Goal: Transaction & Acquisition: Purchase product/service

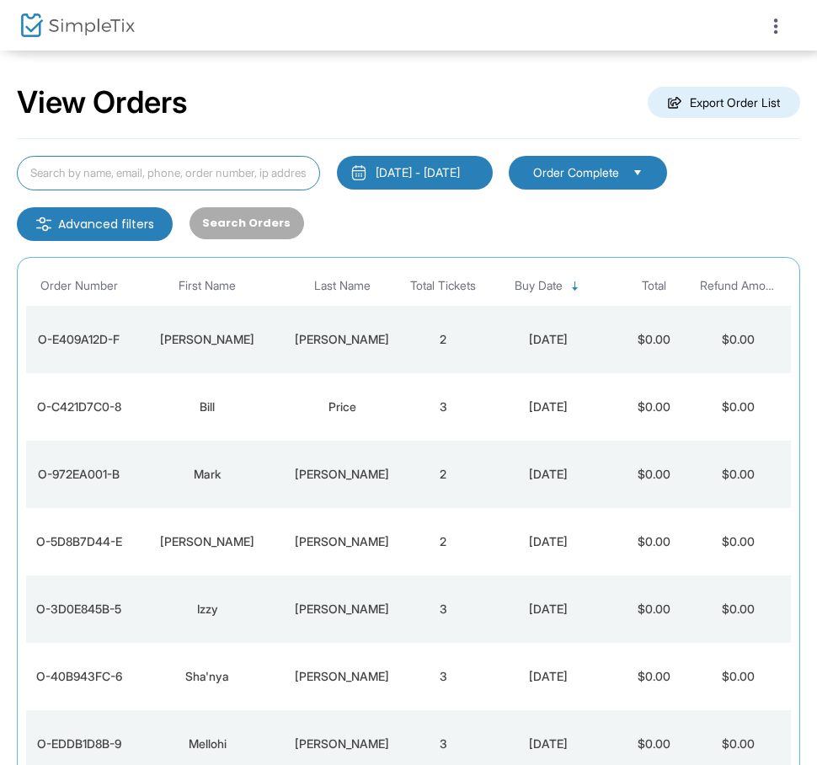
click at [197, 180] on input at bounding box center [168, 173] width 303 height 35
paste input "O-26E1AFFA-2"
type input "O-26E1AFFA-2"
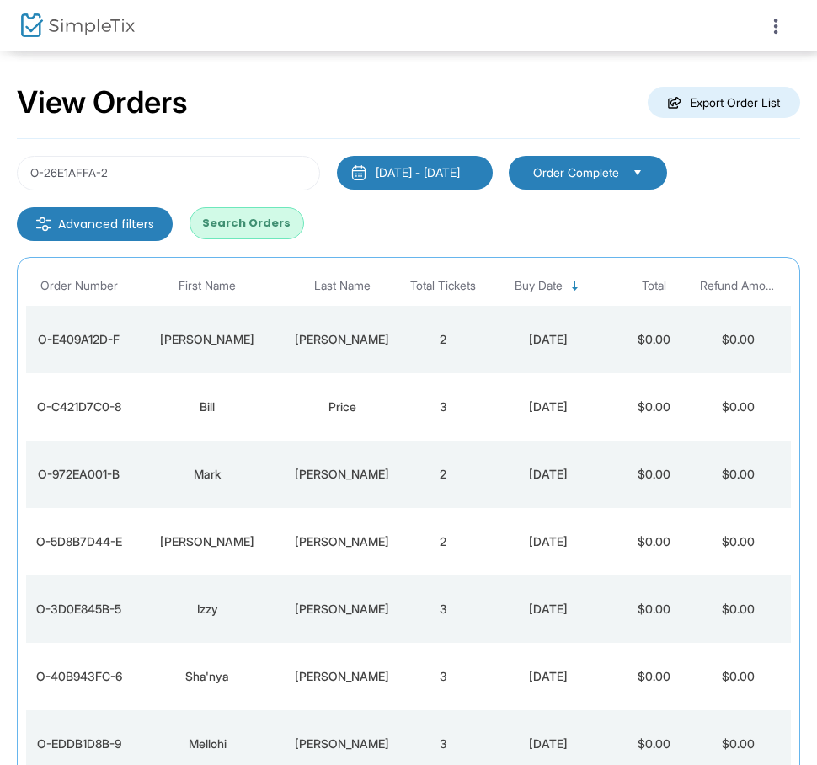
click at [244, 231] on button "Search Orders" at bounding box center [247, 223] width 115 height 32
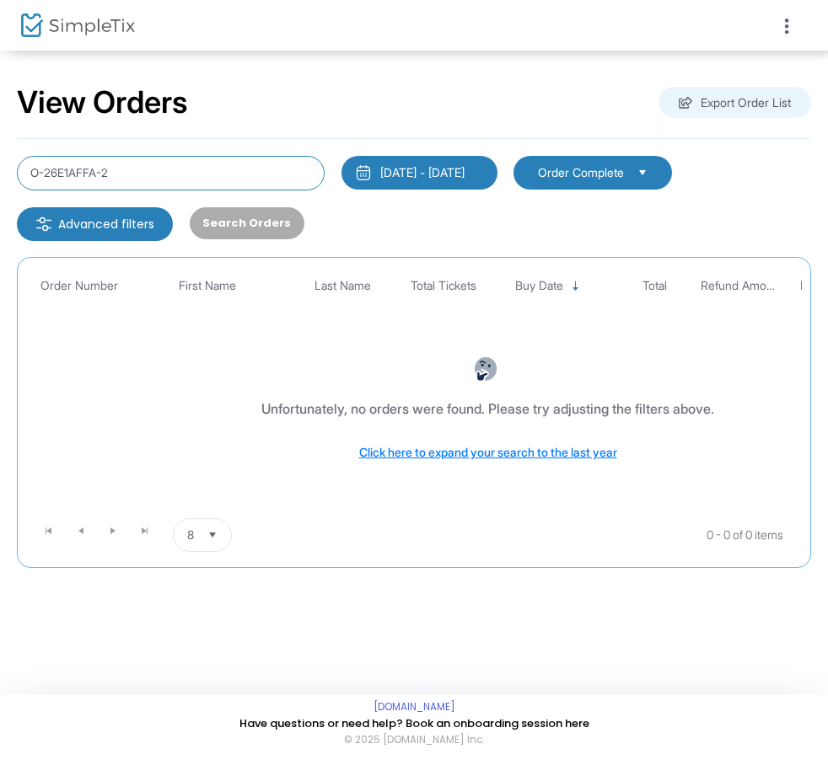
click at [239, 175] on input "O-26E1AFFA-2" at bounding box center [171, 173] width 308 height 35
click at [464, 167] on div "[DATE] - [DATE]" at bounding box center [422, 172] width 84 height 17
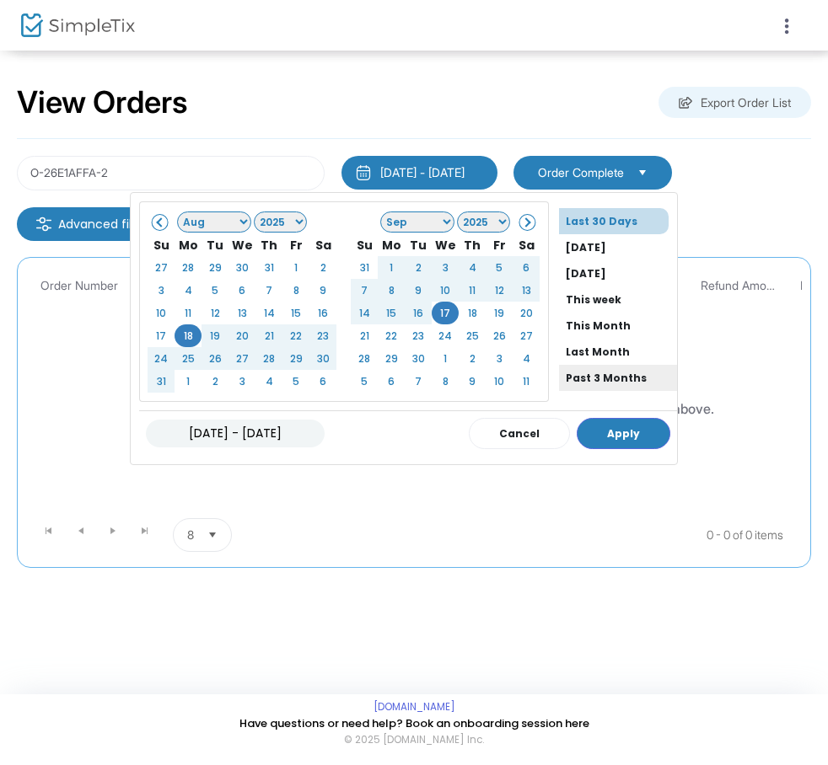
scroll to position [128, 0]
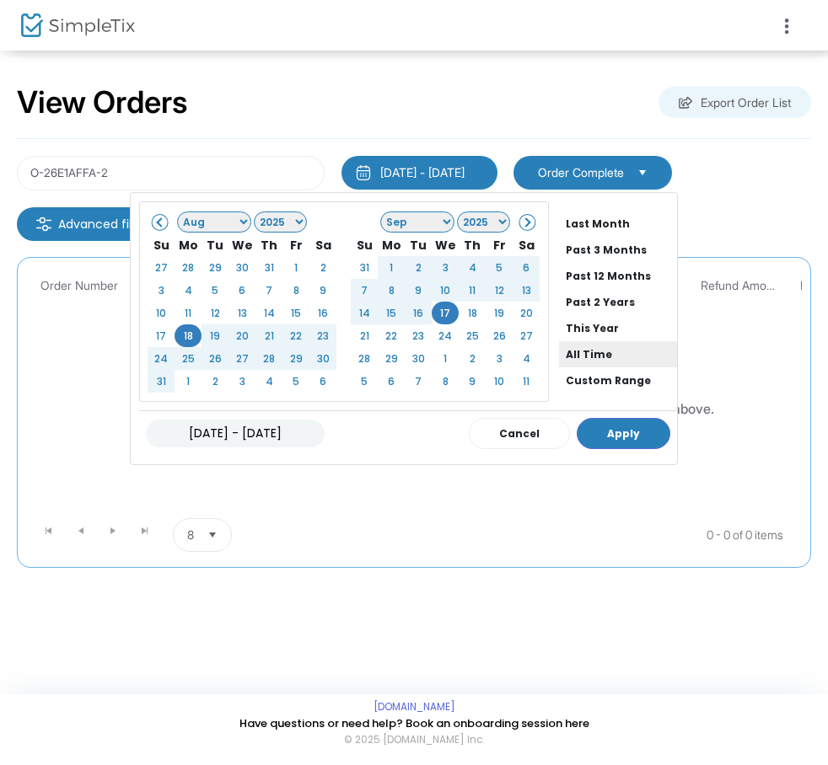
click at [603, 356] on li "All Time" at bounding box center [618, 354] width 118 height 26
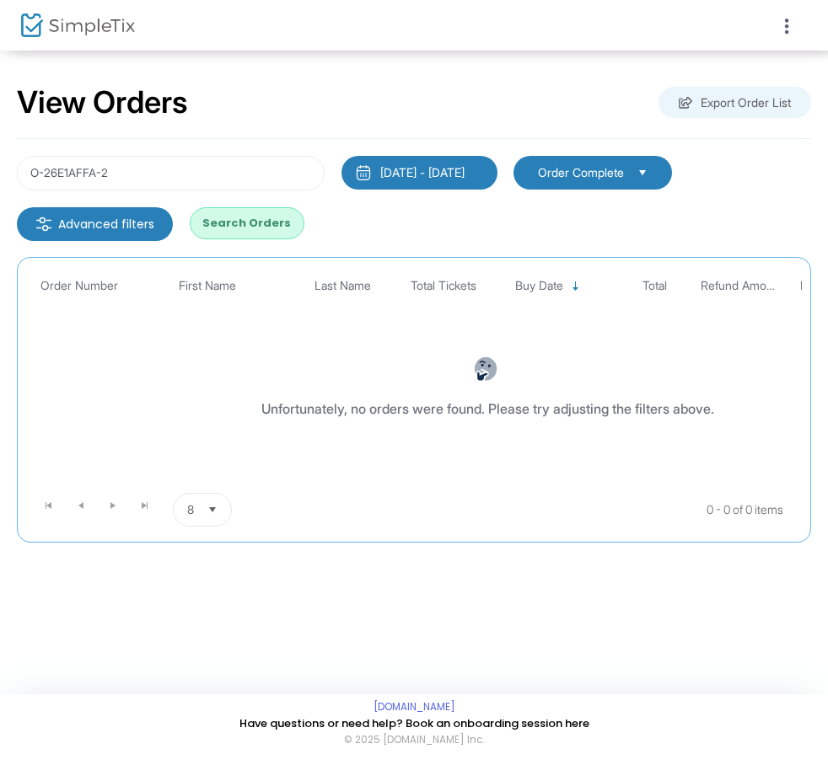
click at [219, 227] on button "Search Orders" at bounding box center [247, 223] width 115 height 32
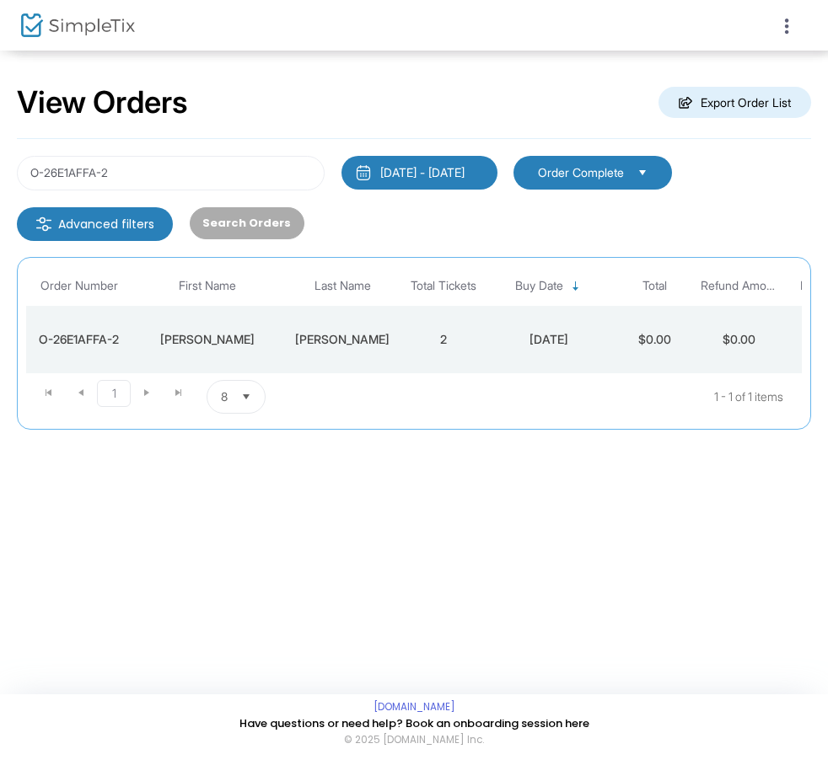
click at [510, 335] on div "9/13/2024" at bounding box center [549, 339] width 118 height 17
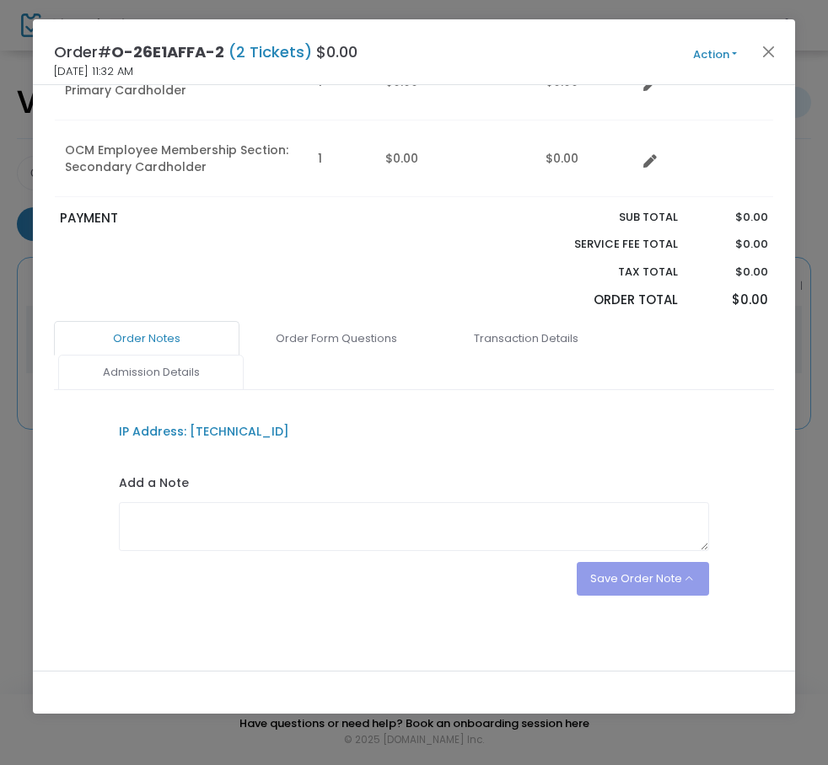
click at [120, 362] on link "Admission Details" at bounding box center [150, 372] width 185 height 35
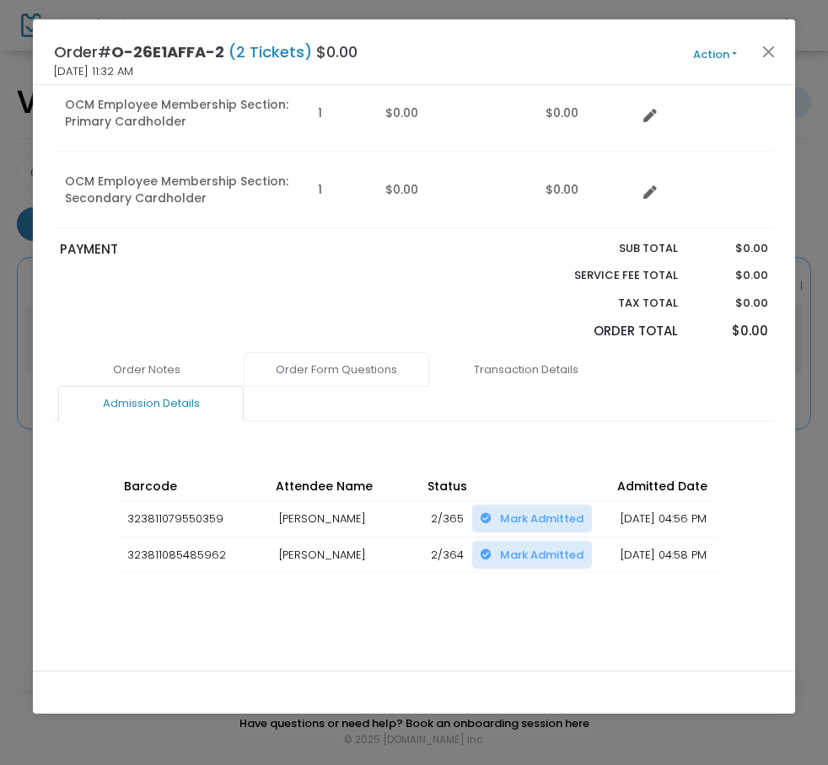
click at [348, 352] on link "Order Form Questions" at bounding box center [336, 369] width 185 height 35
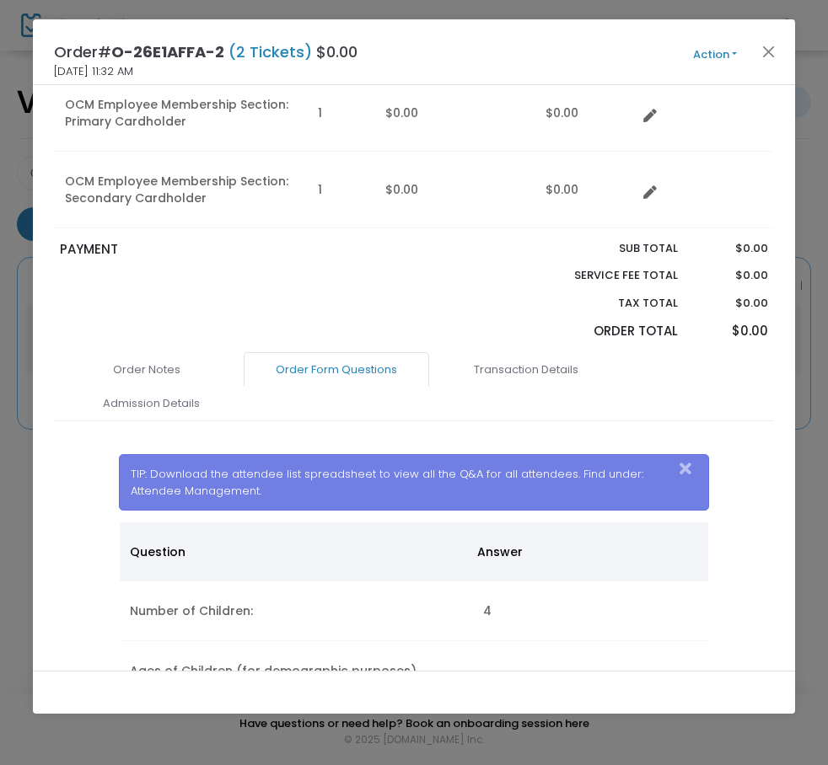
scroll to position [220, 0]
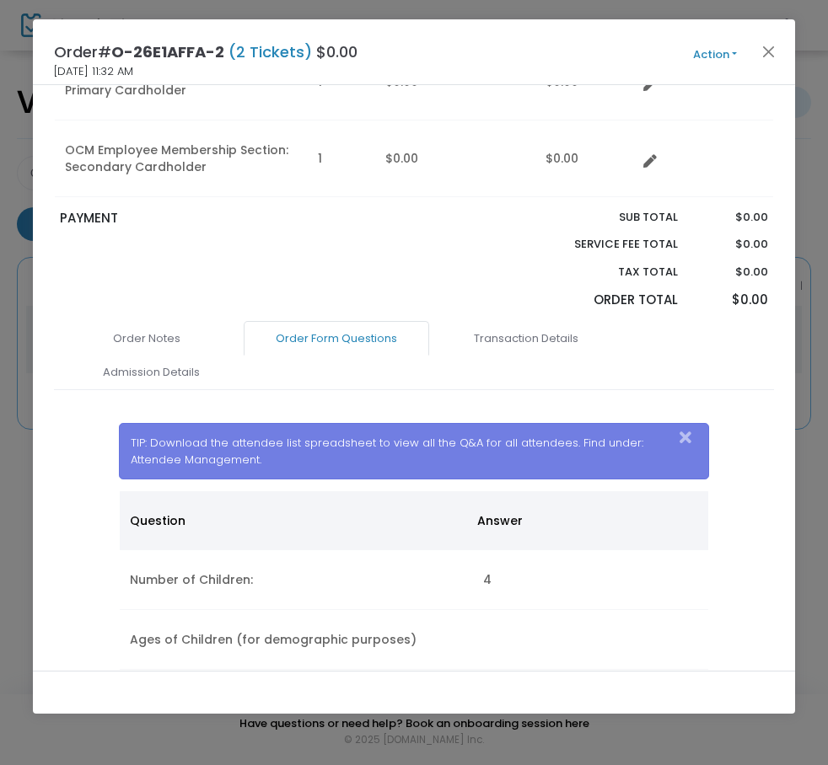
click at [697, 49] on button "Action" at bounding box center [714, 55] width 101 height 19
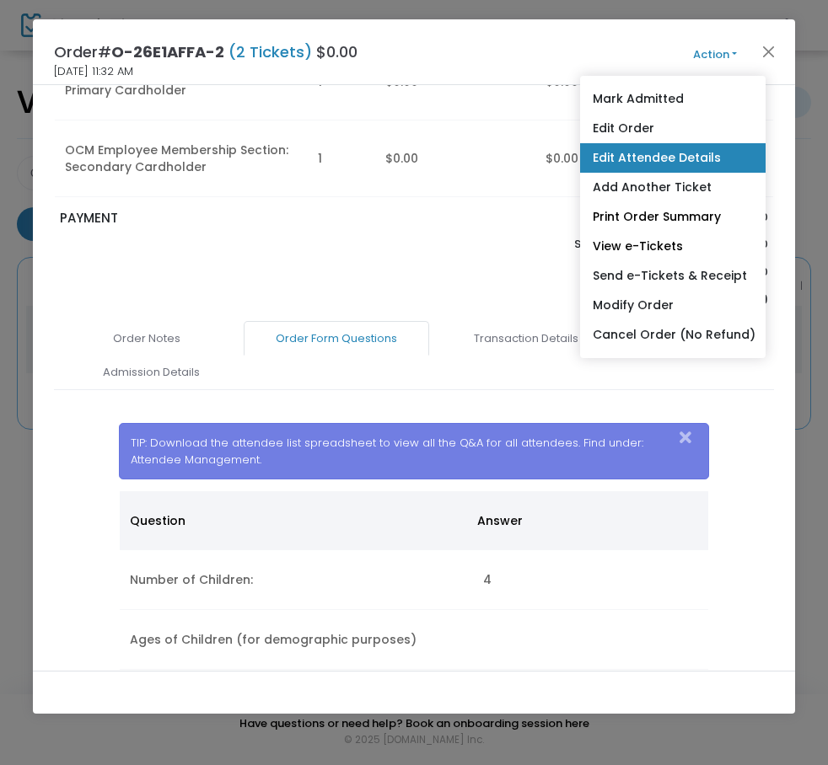
click at [640, 154] on link "Edit Attendee Details" at bounding box center [672, 157] width 185 height 29
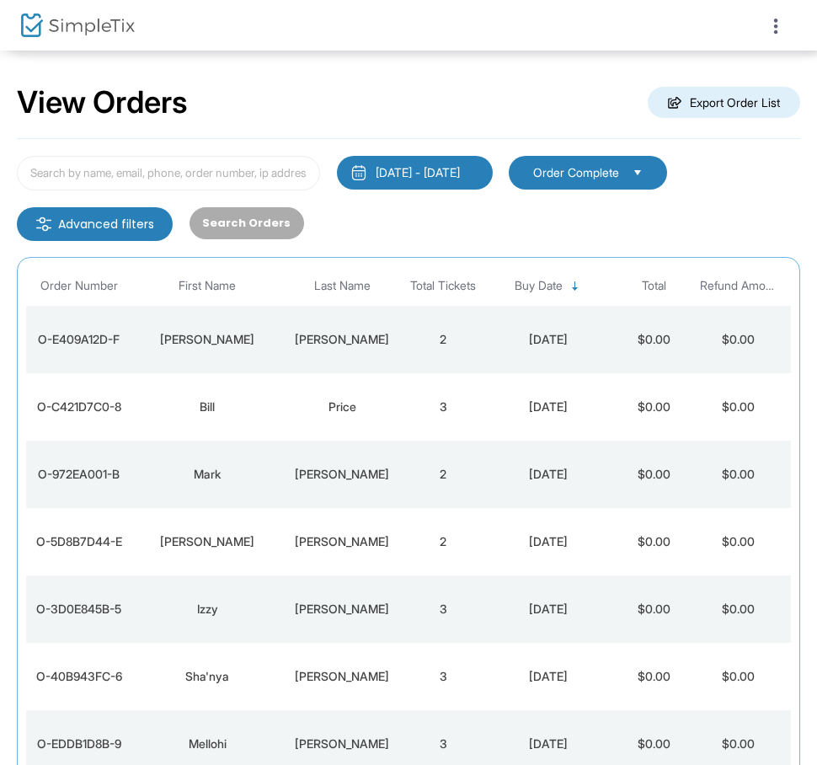
drag, startPoint x: 770, startPoint y: 33, endPoint x: 760, endPoint y: 34, distance: 10.1
click at [770, 33] on icon at bounding box center [776, 26] width 15 height 21
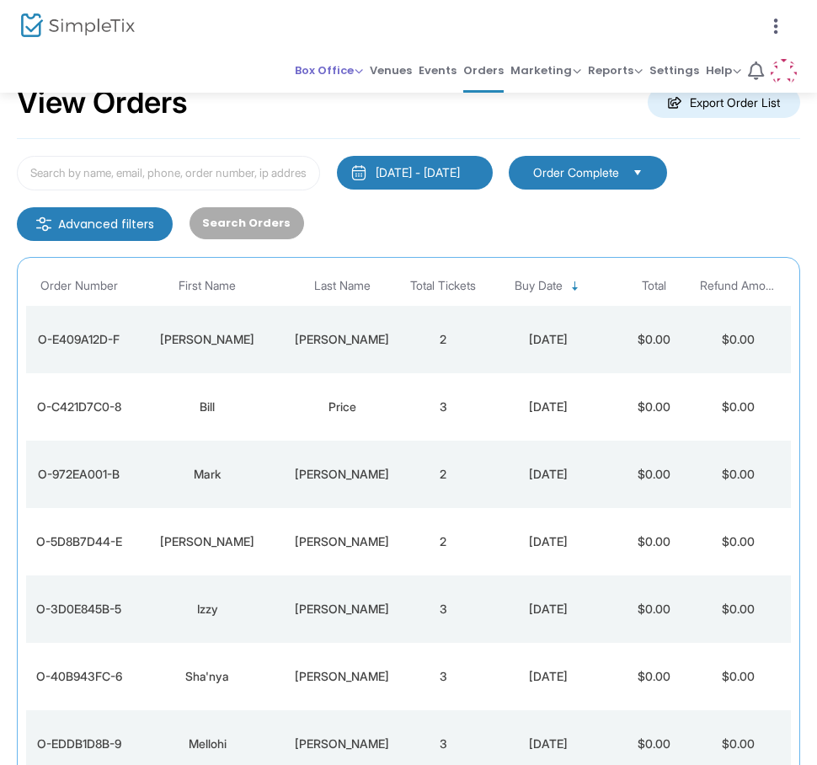
click at [339, 65] on span "Box Office" at bounding box center [329, 70] width 68 height 16
click at [328, 97] on li "Sell Tickets" at bounding box center [355, 98] width 121 height 33
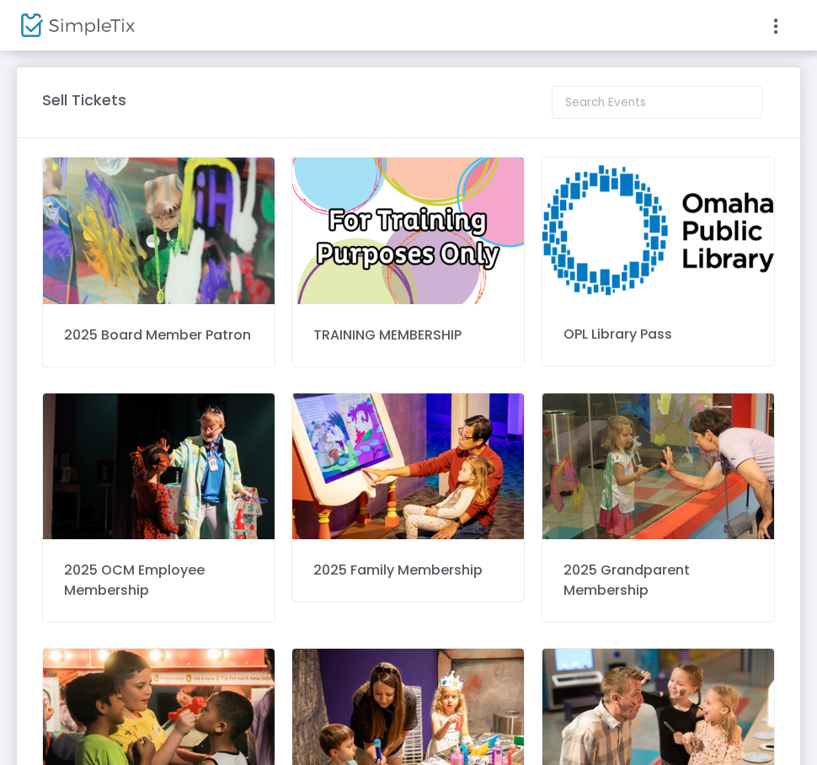
click at [133, 463] on div at bounding box center [408, 382] width 817 height 765
click at [101, 452] on img at bounding box center [159, 467] width 232 height 147
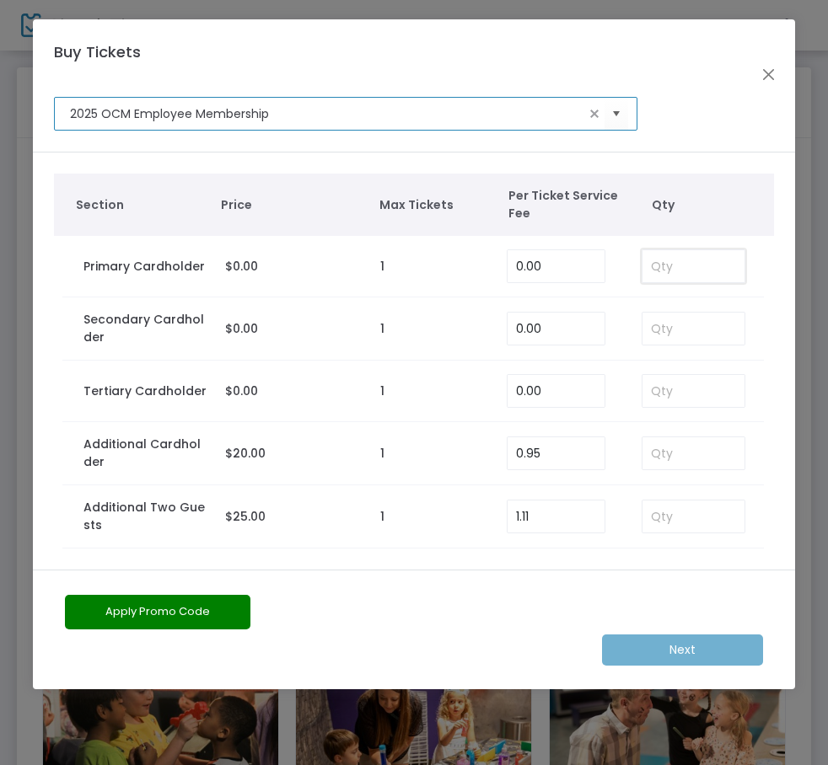
click at [666, 276] on input at bounding box center [693, 266] width 102 height 32
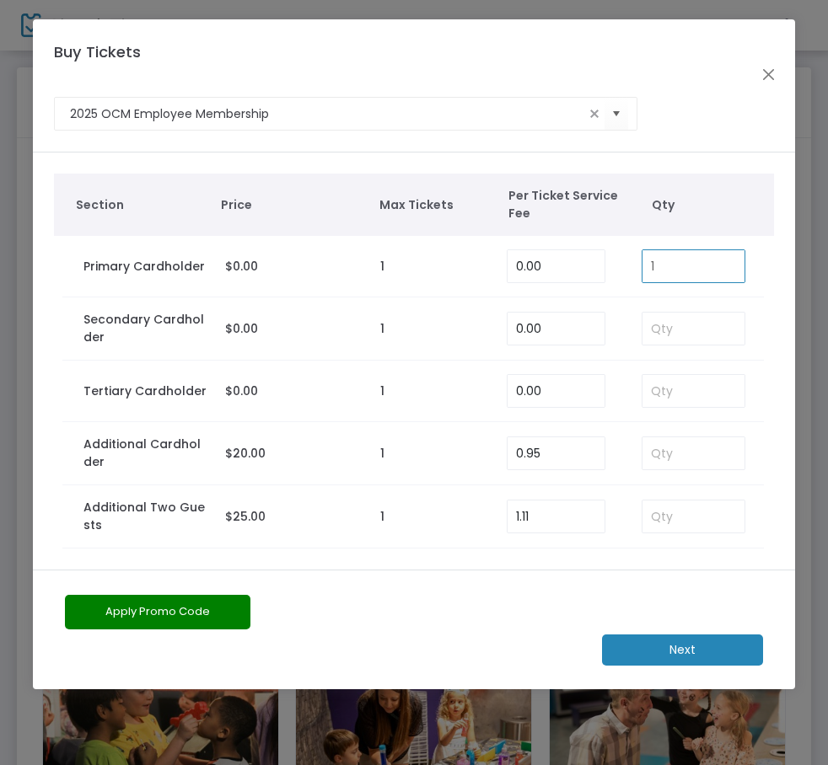
type input "1"
click at [666, 334] on input at bounding box center [693, 329] width 102 height 32
type input "1"
click at [639, 650] on m-button "Next" at bounding box center [682, 650] width 161 height 31
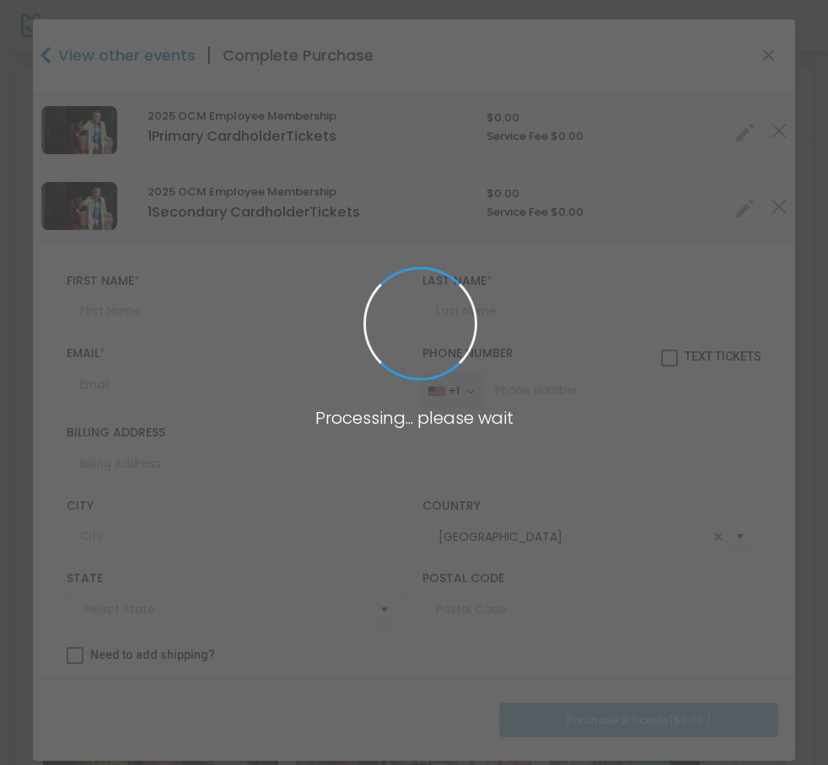
type input "Nebraska"
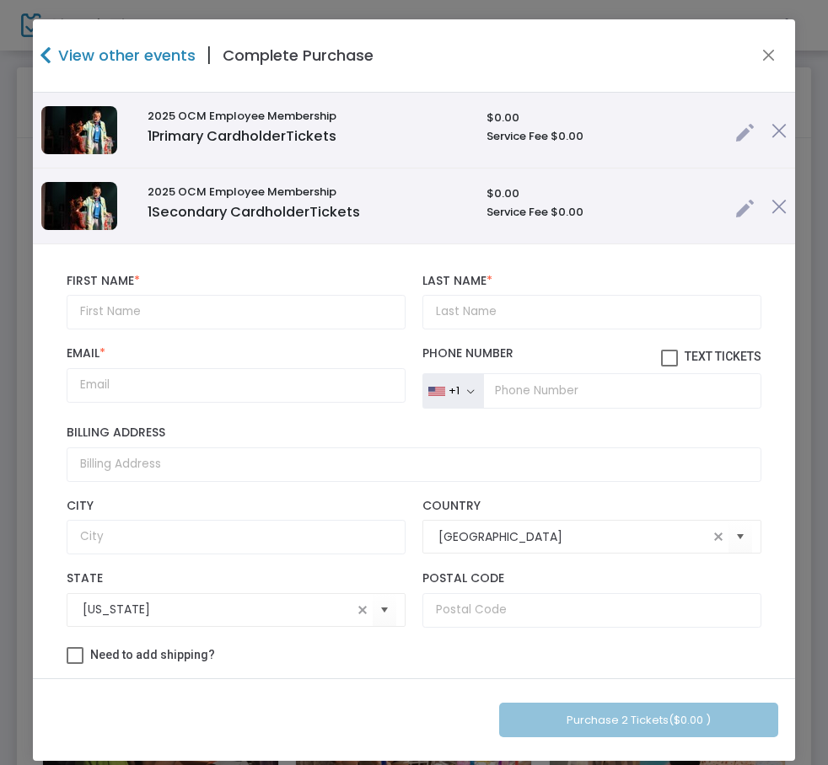
drag, startPoint x: 109, startPoint y: 294, endPoint x: 115, endPoint y: 308, distance: 15.8
click at [110, 294] on div "First Name * First Name is required." at bounding box center [236, 302] width 355 height 56
click at [161, 319] on input "text" at bounding box center [236, 312] width 339 height 35
paste input "Shelby"
type input "Shelby"
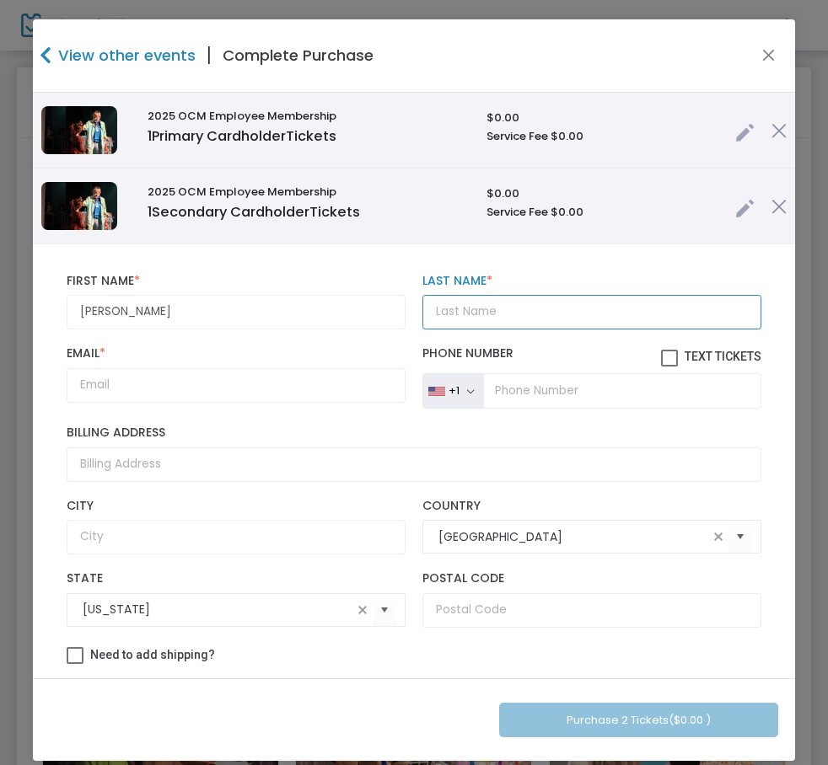
click at [468, 304] on input "Last Name *" at bounding box center [591, 312] width 339 height 35
paste input "Kessler"
type input "Kessler"
click at [196, 404] on div "Email * Email is required and valid." at bounding box center [236, 377] width 355 height 62
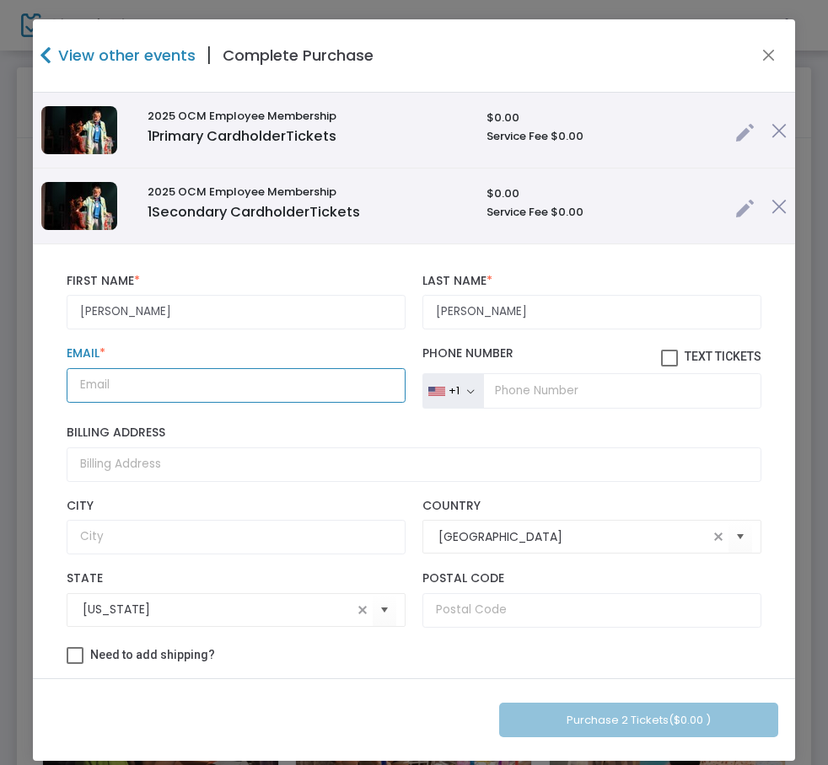
click at [190, 394] on input "Email *" at bounding box center [236, 385] width 339 height 35
paste input "Shelbs0307@gmail.com"
type input "Shelbs0307@gmail.com"
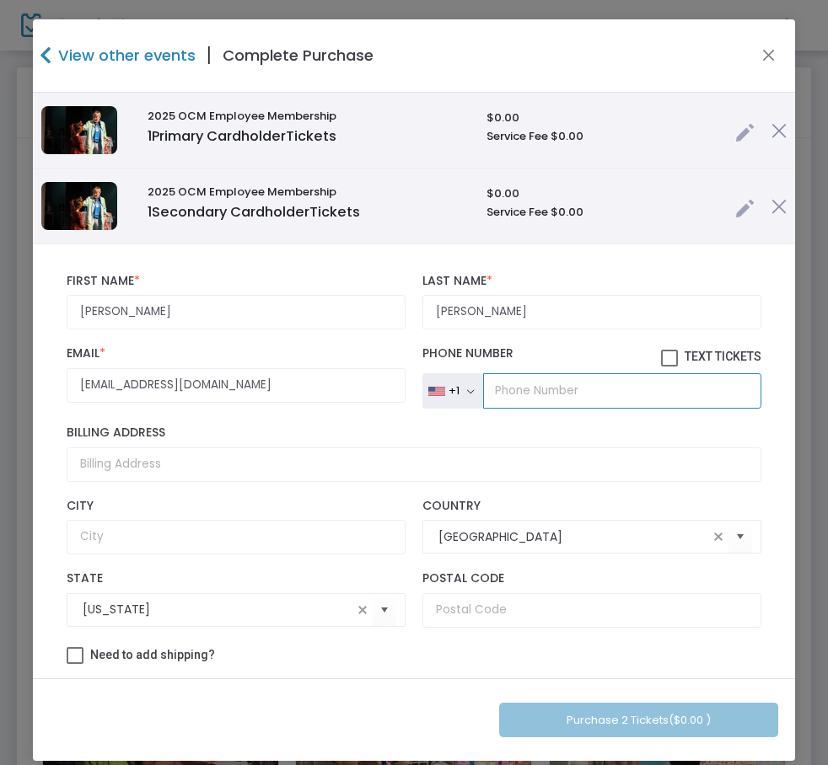
click at [506, 392] on input "tel" at bounding box center [621, 390] width 277 height 35
paste input "(402) 594-8391"
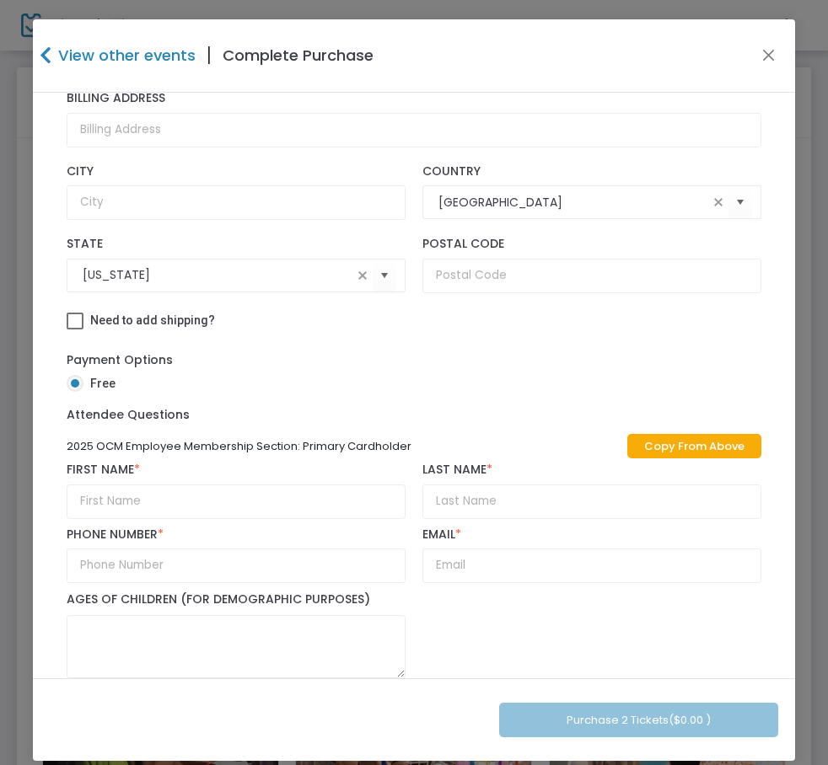
scroll to position [337, 0]
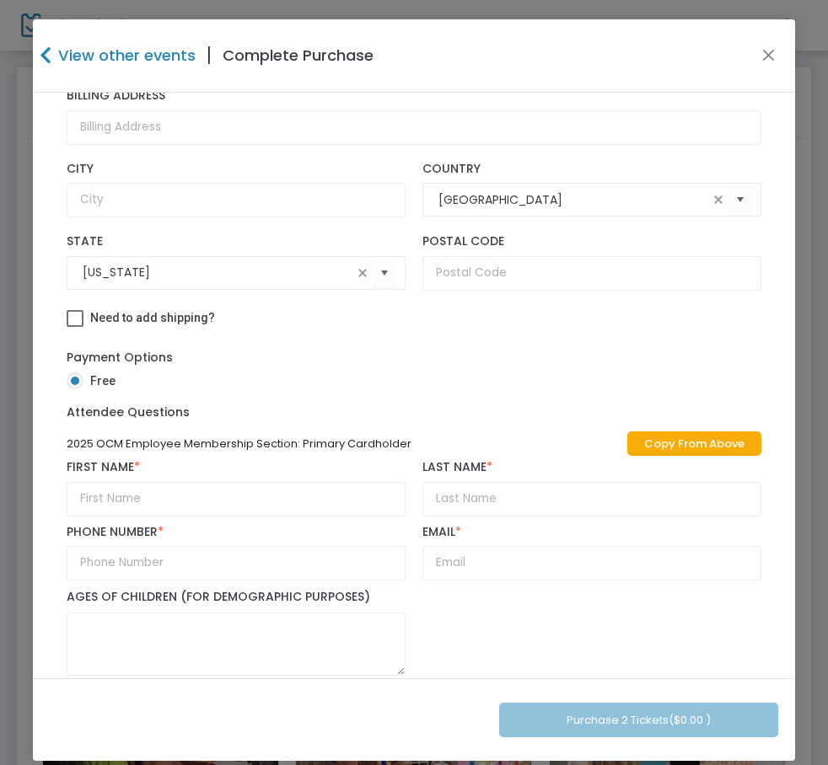
type input "(402) 594-8391"
click at [627, 442] on link "Copy From Above" at bounding box center [694, 443] width 134 height 24
type input "Shelby"
type input "Kessler"
type input "(402) 594-8391"
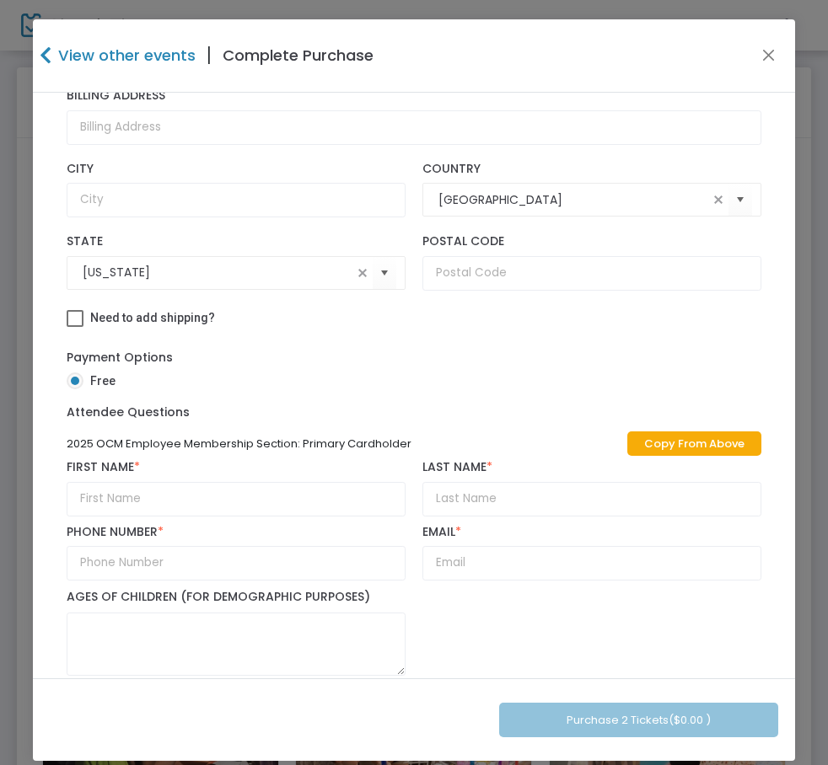
type input "Shelbs0307@gmail.com"
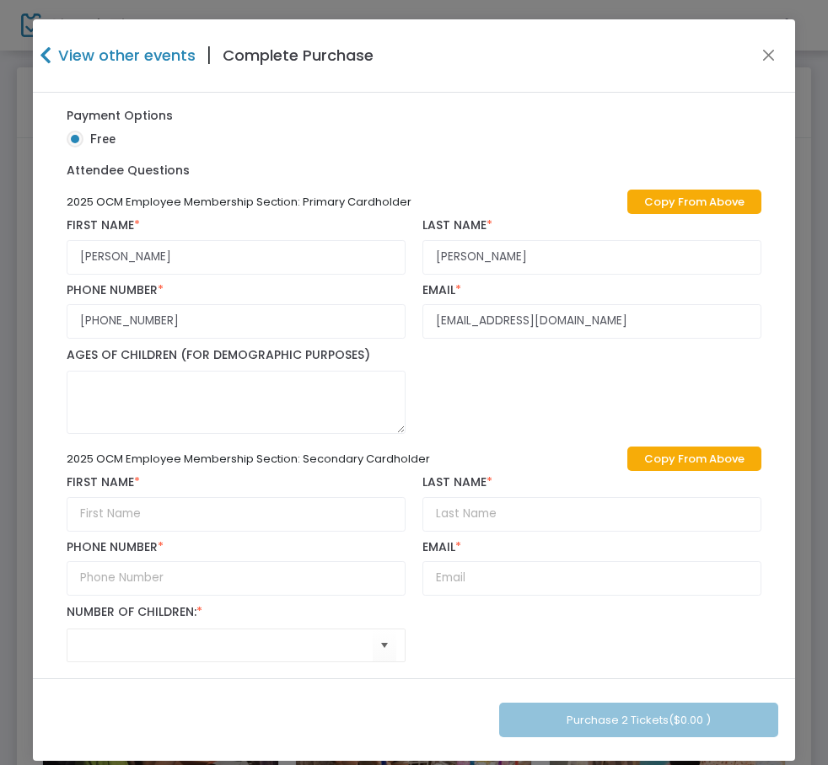
scroll to position [592, 0]
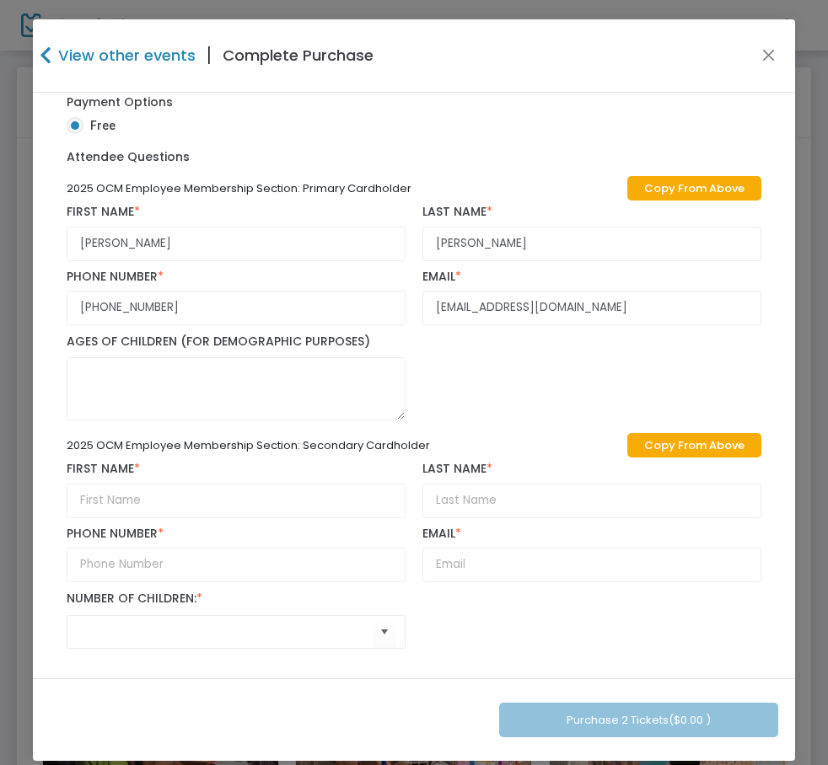
click at [631, 447] on link "Copy From Above" at bounding box center [694, 445] width 134 height 24
type input "Shelby"
type input "Kessler"
type input "(402) 594-8391"
type input "Shelbs0307@gmail.com"
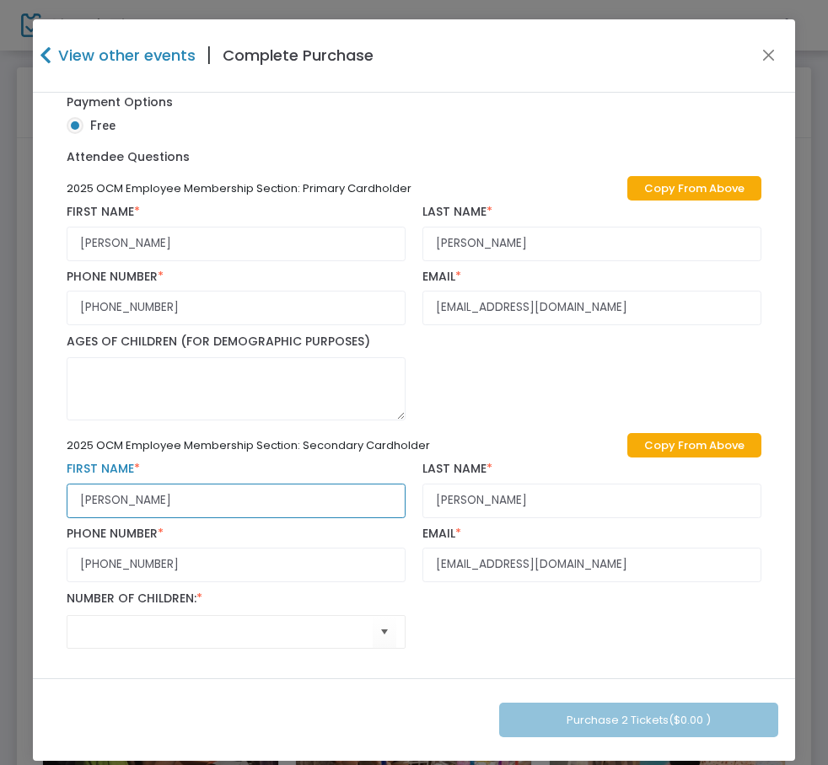
click at [128, 487] on input "Shelby" at bounding box center [236, 501] width 339 height 35
paste input "Alexis"
type input "Alexis"
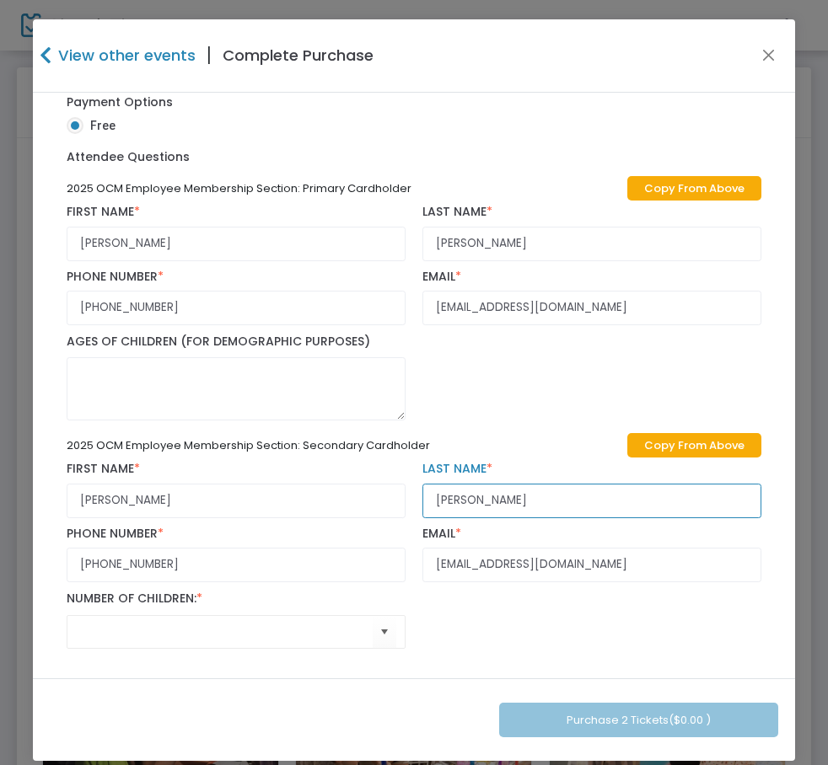
click at [537, 484] on input "Kessler" at bounding box center [591, 501] width 339 height 35
paste input "Robinson"
type input "KesslerRobinson"
click at [348, 469] on div "2025 OCM Employee Membership Section: Primary Cardholder Copy From Above Shelby…" at bounding box center [414, 415] width 710 height 486
paste input "Robinson"
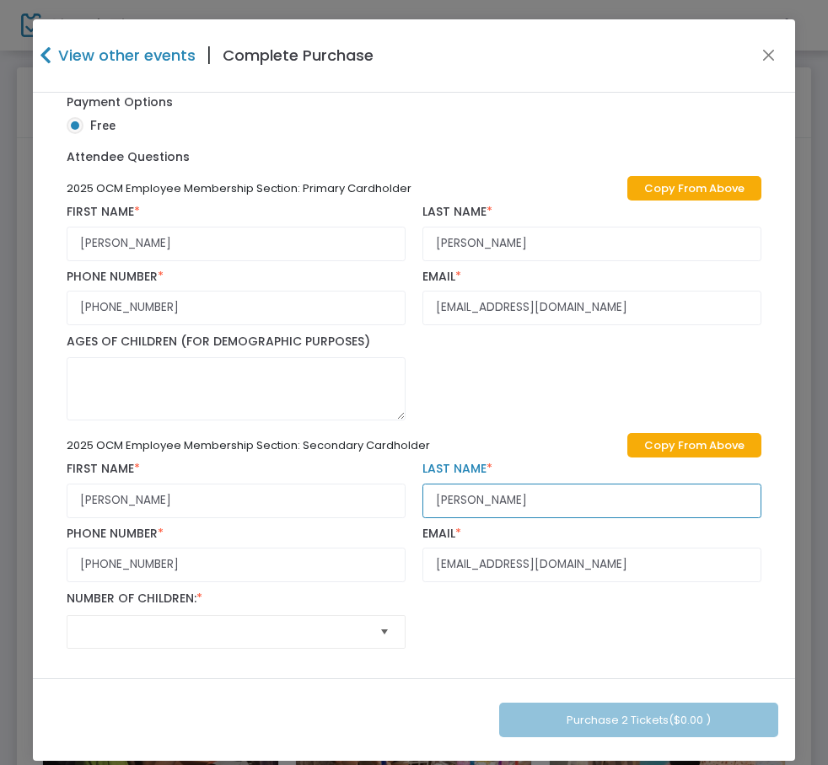
click at [371, 634] on span "Select" at bounding box center [385, 633] width 28 height 28
type input "Robinson"
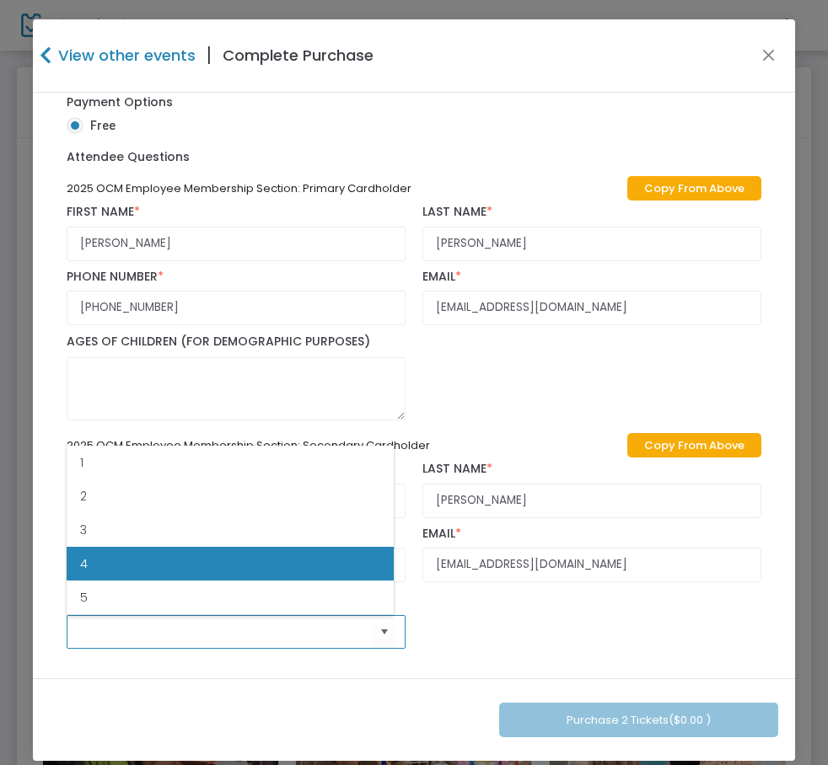
click at [222, 560] on li "4" at bounding box center [230, 564] width 327 height 34
type input "4"
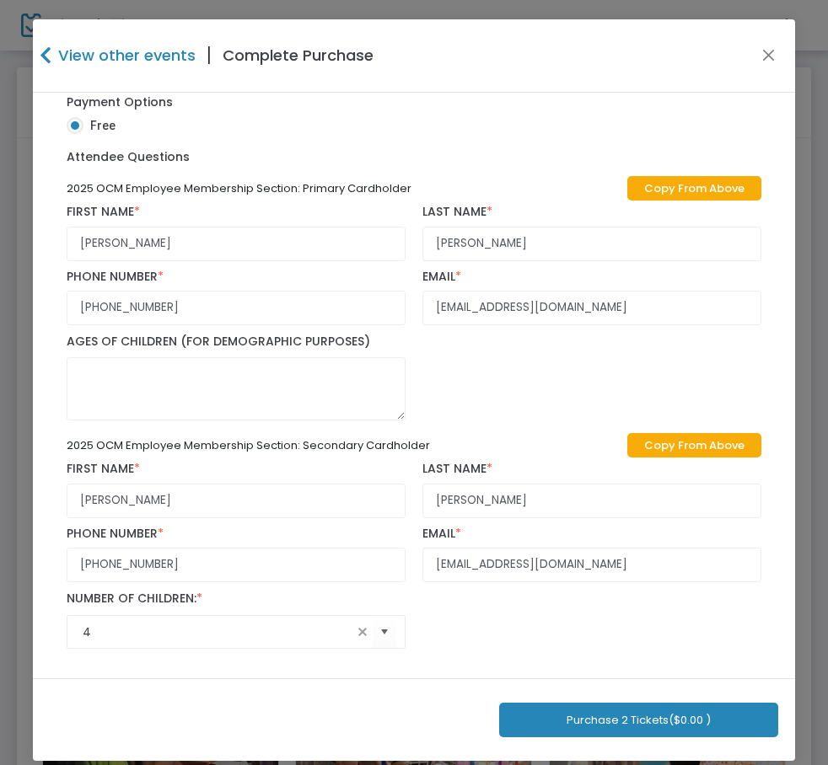
click at [533, 609] on div "2025 OCM Employee Membership Section: Primary Cardholder Copy From Above Shelby…" at bounding box center [414, 415] width 710 height 486
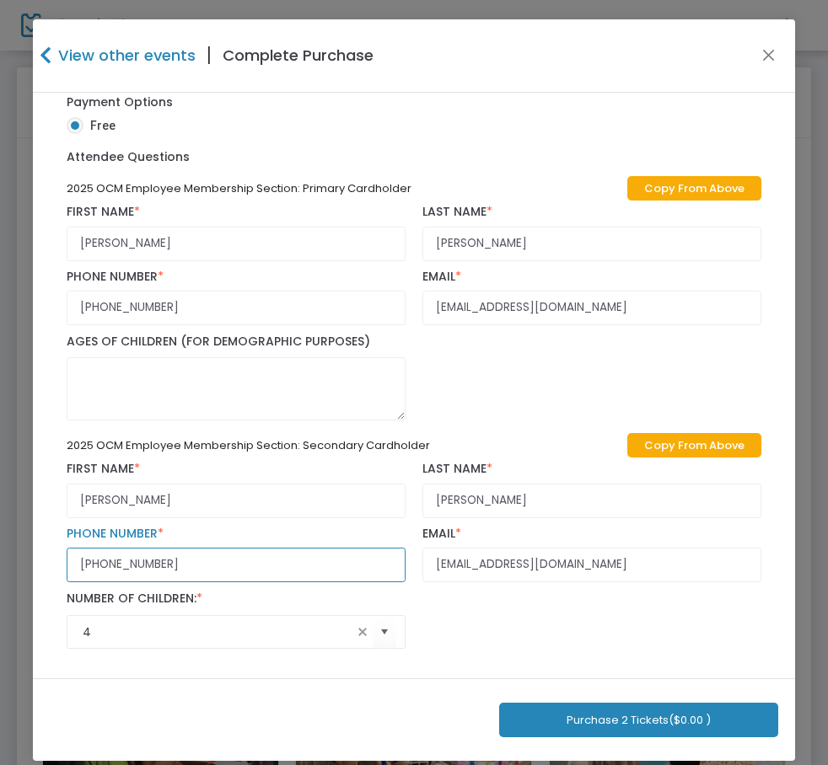
click at [190, 574] on input "(402) 594-8391" at bounding box center [236, 565] width 339 height 35
paste input "text"
type input "(402) 594-8391"
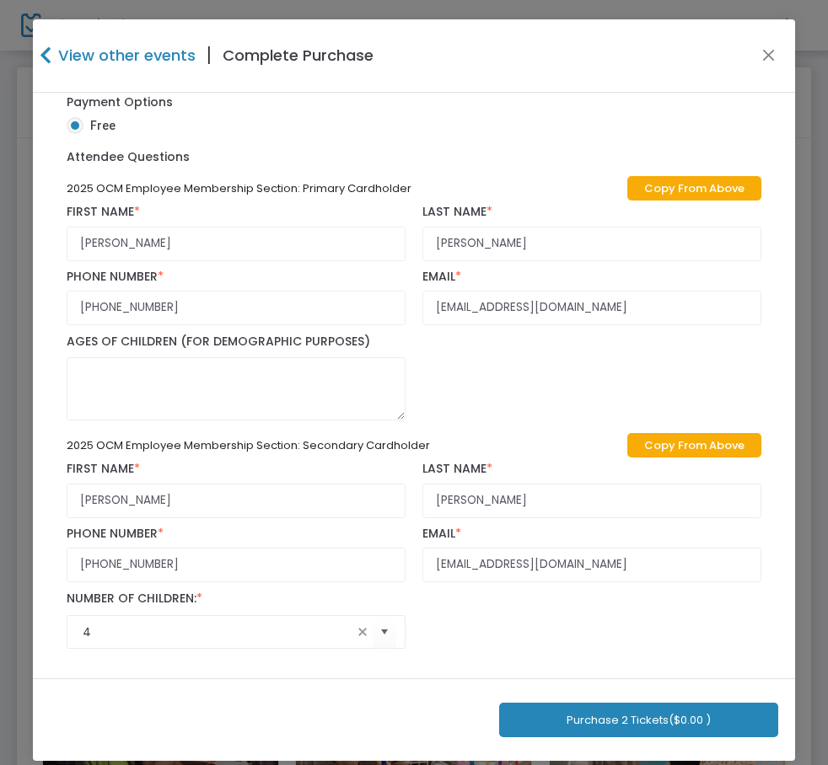
click at [530, 643] on div "2025 OCM Employee Membership Section: Primary Cardholder Copy From Above Shelby…" at bounding box center [414, 415] width 710 height 486
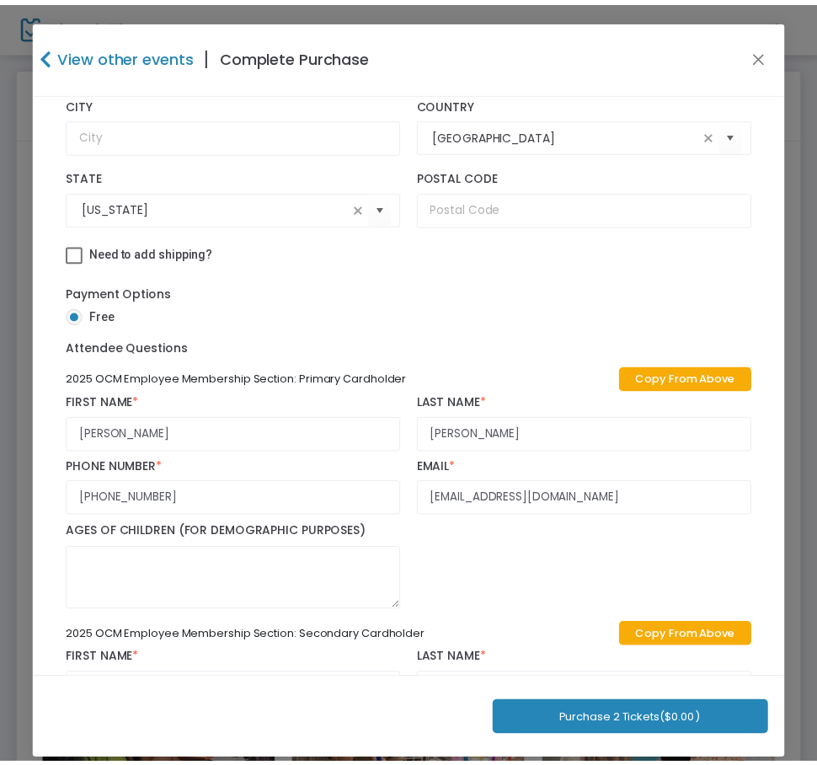
scroll to position [340, 0]
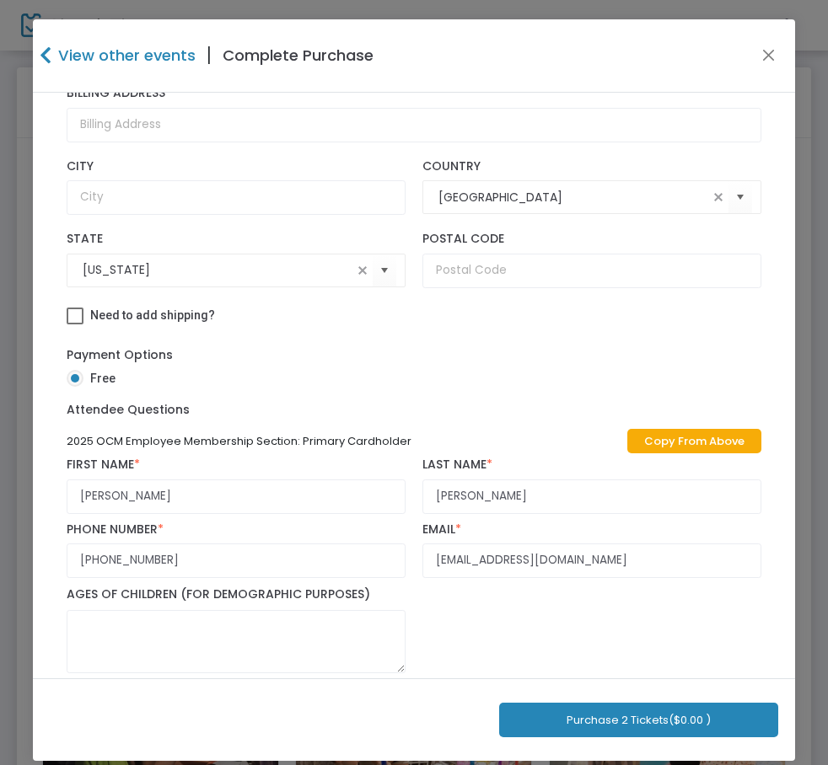
click at [594, 718] on button "Purchase 2 Tickets ($0.00 )" at bounding box center [638, 720] width 279 height 35
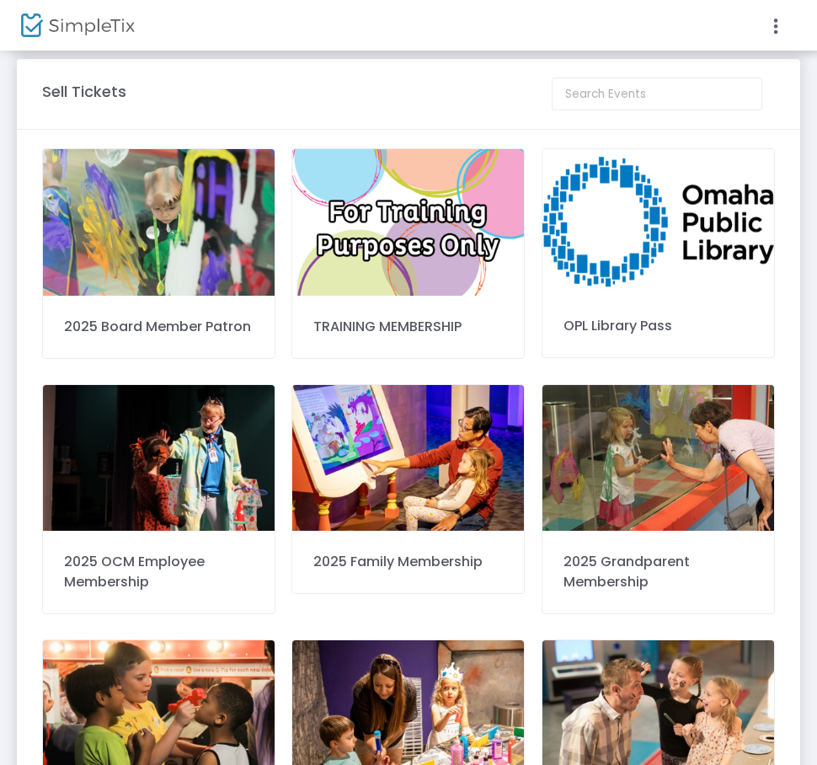
scroll to position [0, 0]
